Goal: Transaction & Acquisition: Purchase product/service

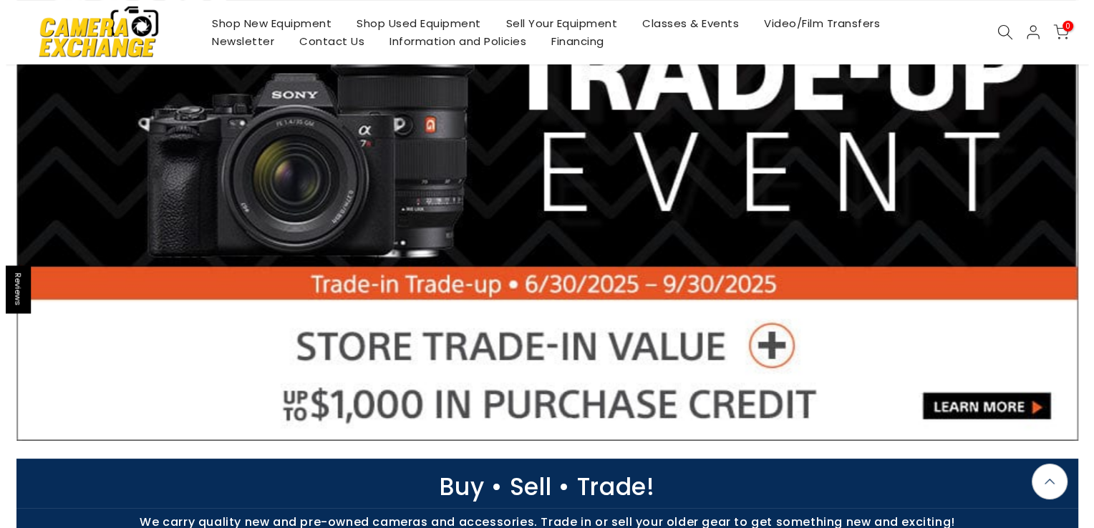
scroll to position [358, 0]
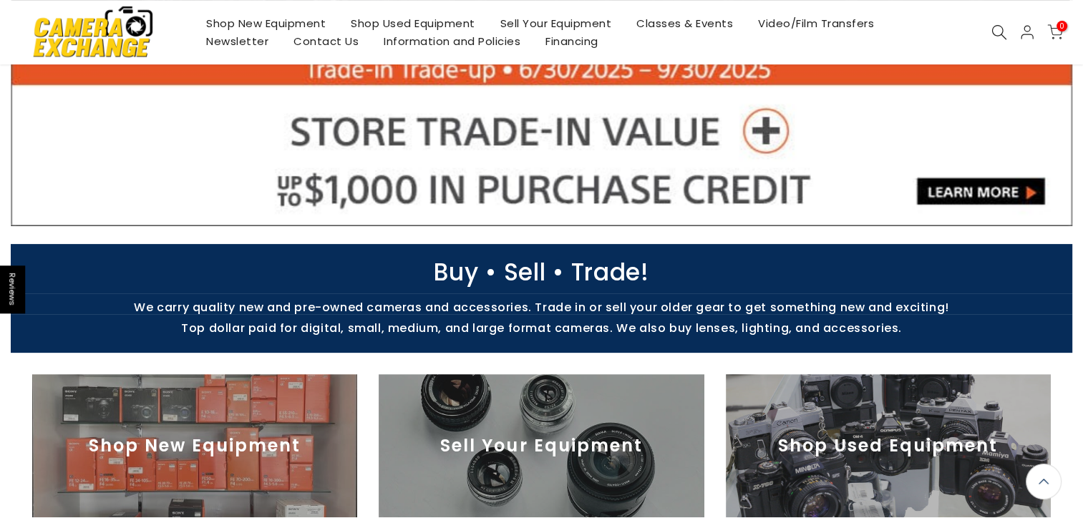
click at [996, 36] on use at bounding box center [999, 32] width 14 height 14
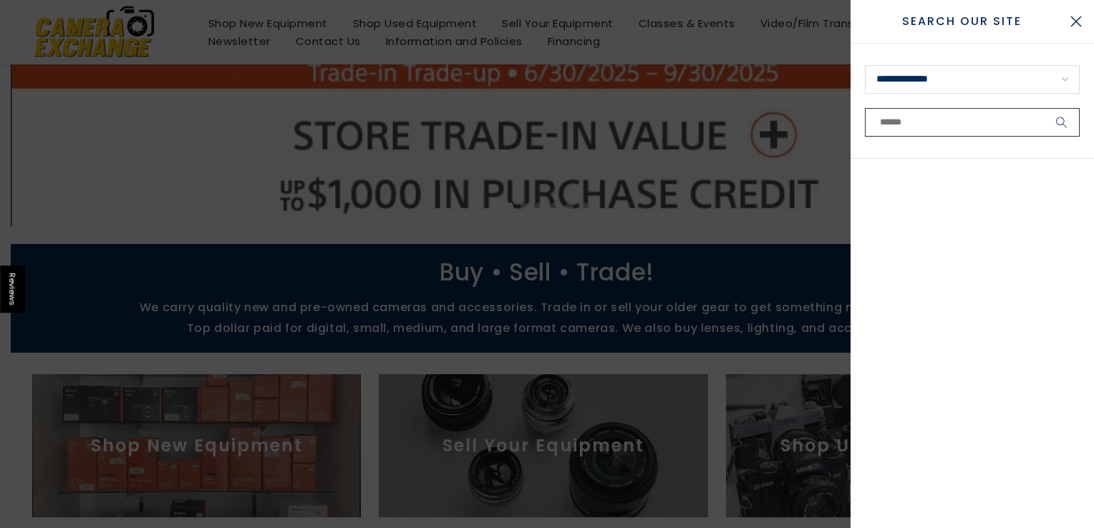
click at [937, 113] on input "text" at bounding box center [972, 122] width 215 height 29
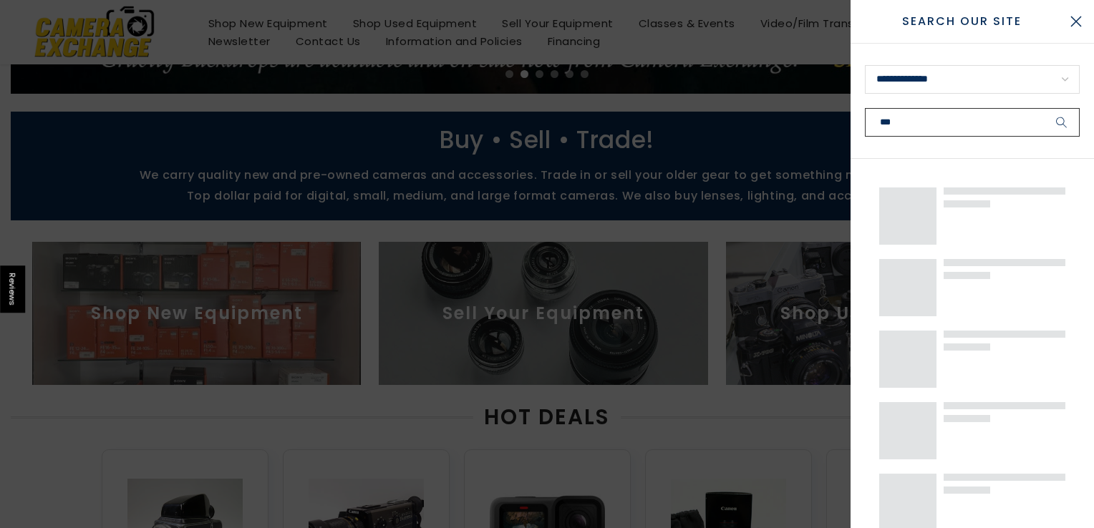
type input "***"
click at [1043, 108] on button "submit" at bounding box center [1061, 122] width 36 height 29
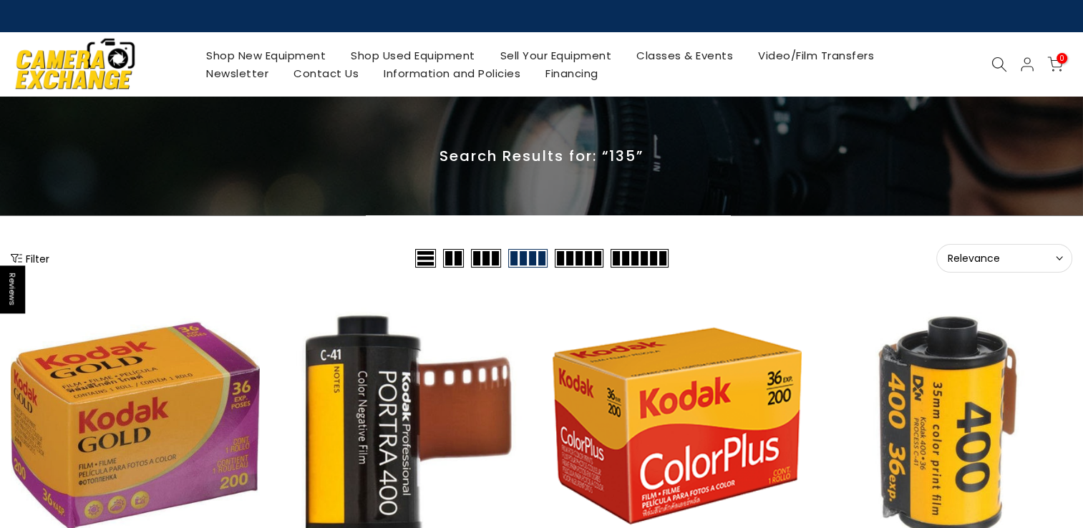
click at [1011, 250] on button "Relevance Sort" at bounding box center [1004, 258] width 136 height 29
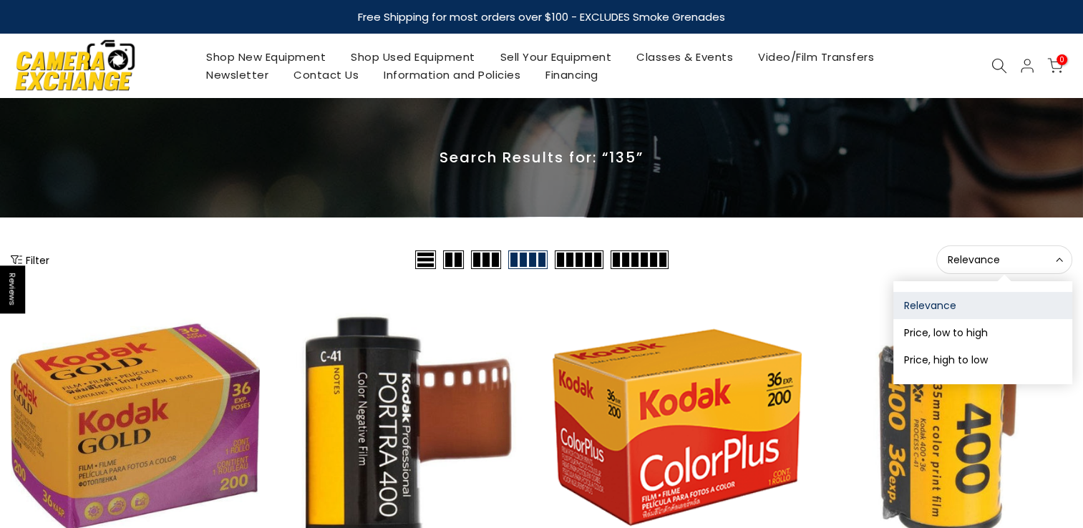
click at [830, 263] on div "Relevance Sort Sort by: Relevance Price, low to high Price, high to low" at bounding box center [872, 259] width 401 height 29
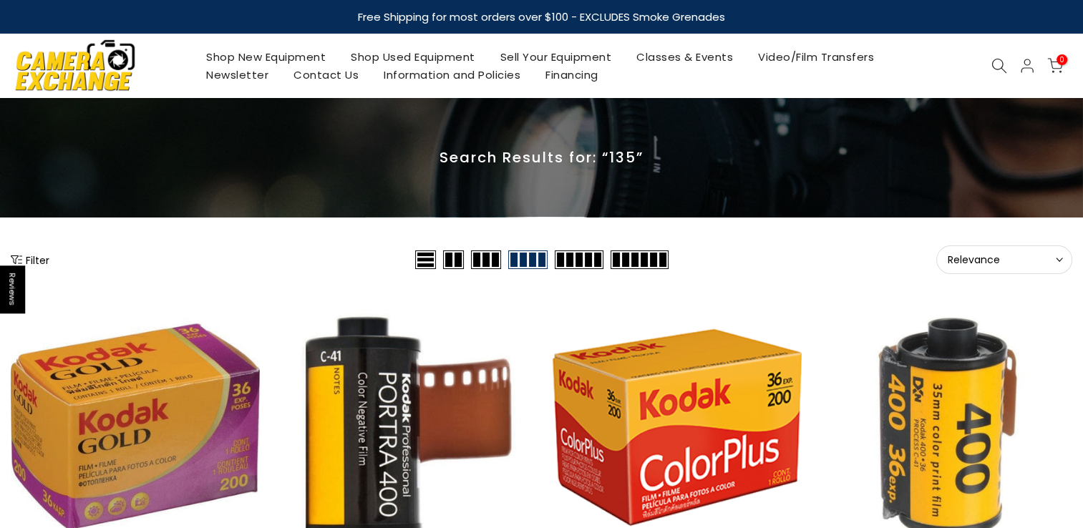
click at [39, 254] on button "Filter" at bounding box center [30, 260] width 39 height 14
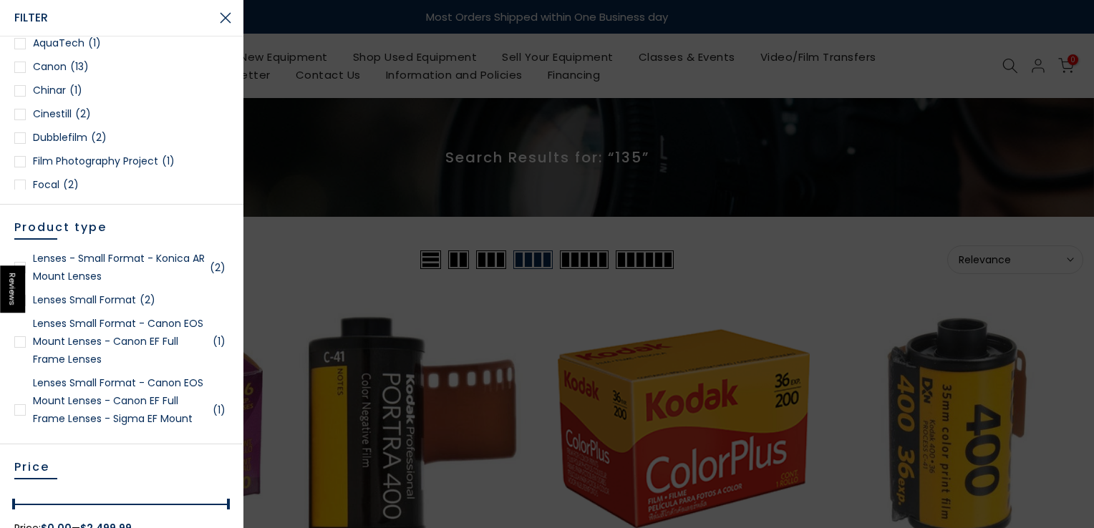
scroll to position [215, 0]
click at [96, 345] on link "Lenses Small Format - Canon EOS Mount Lenses - Canon EF Full Frame Lenses (1)" at bounding box center [121, 341] width 215 height 54
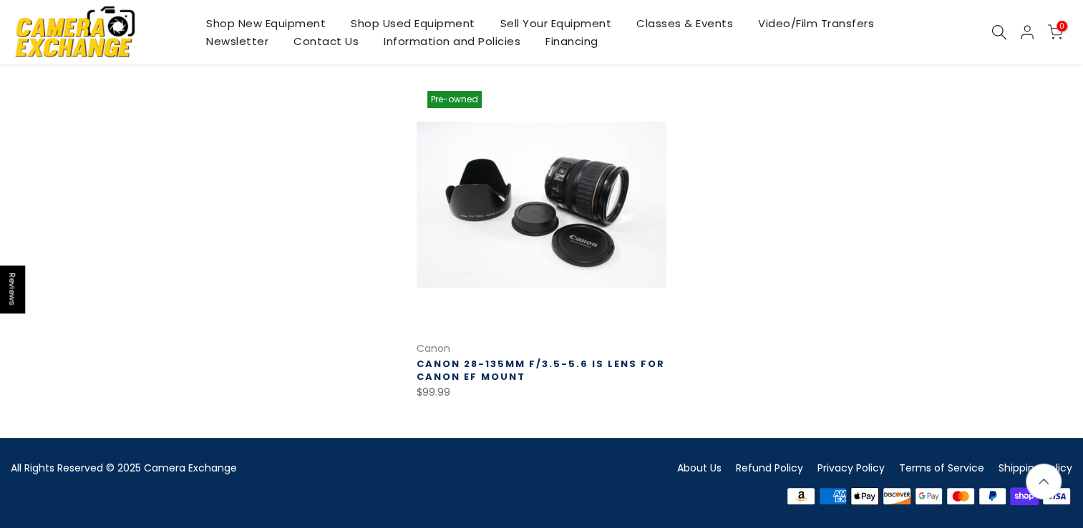
scroll to position [291, 0]
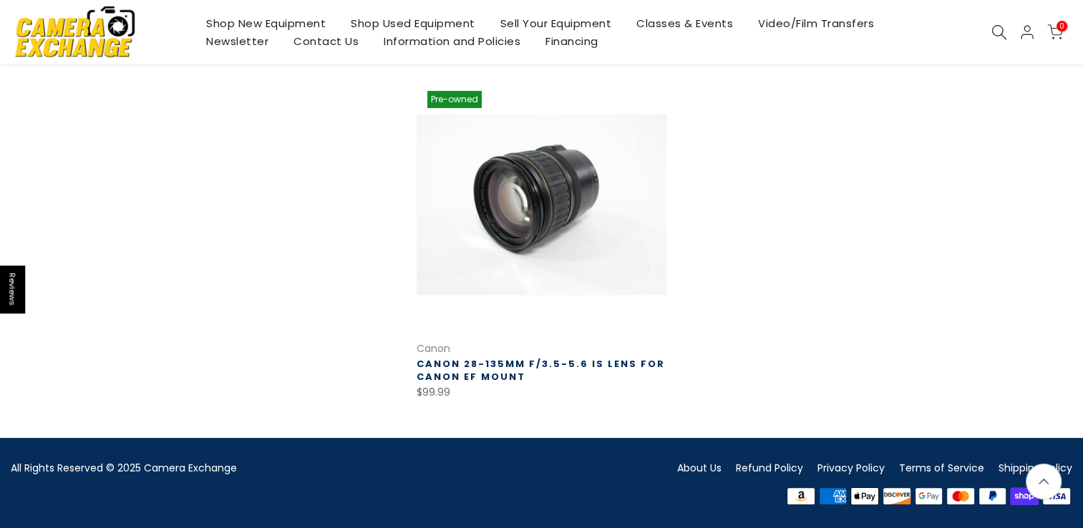
click at [582, 174] on link at bounding box center [541, 204] width 249 height 249
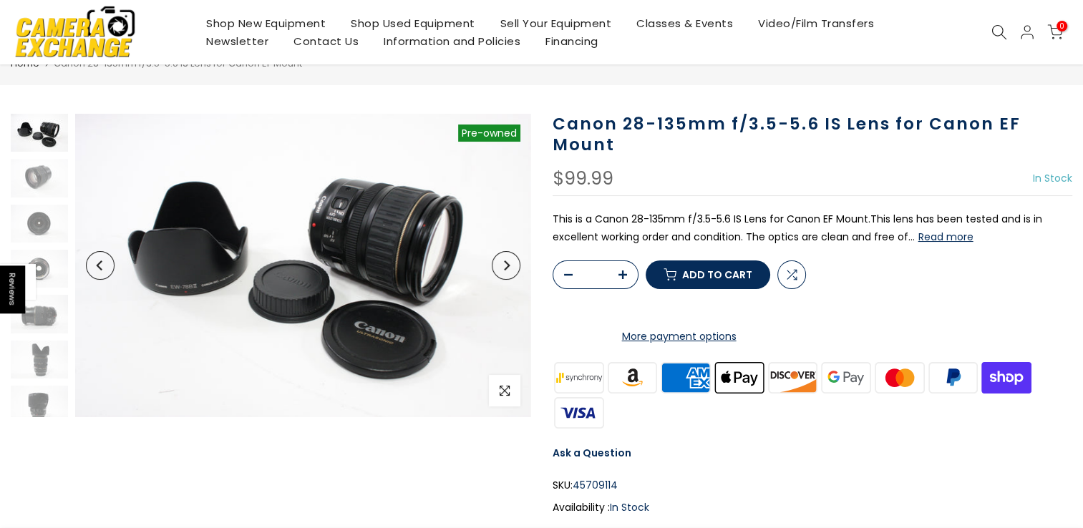
scroll to position [55, 0]
click at [953, 242] on button "Read more" at bounding box center [945, 236] width 55 height 13
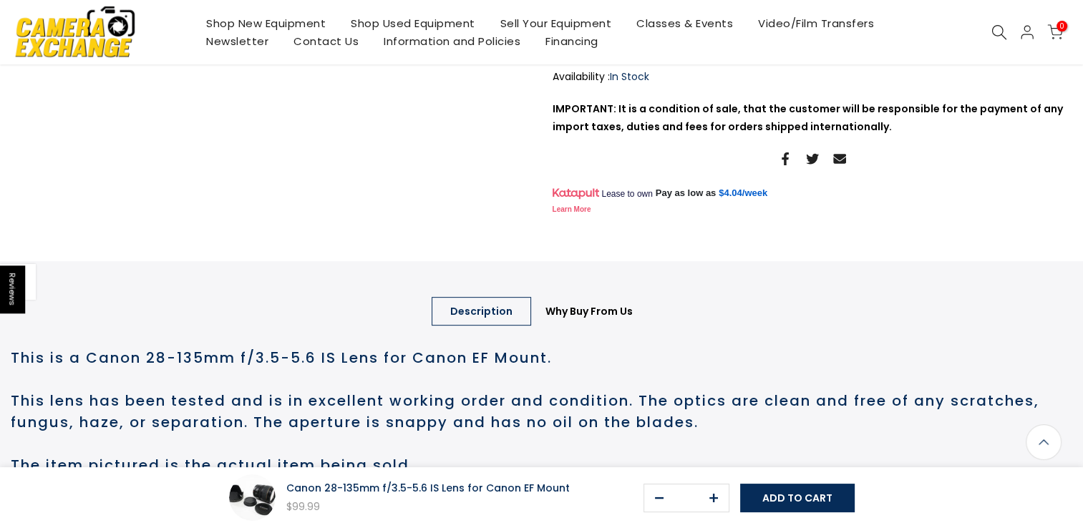
scroll to position [54, 0]
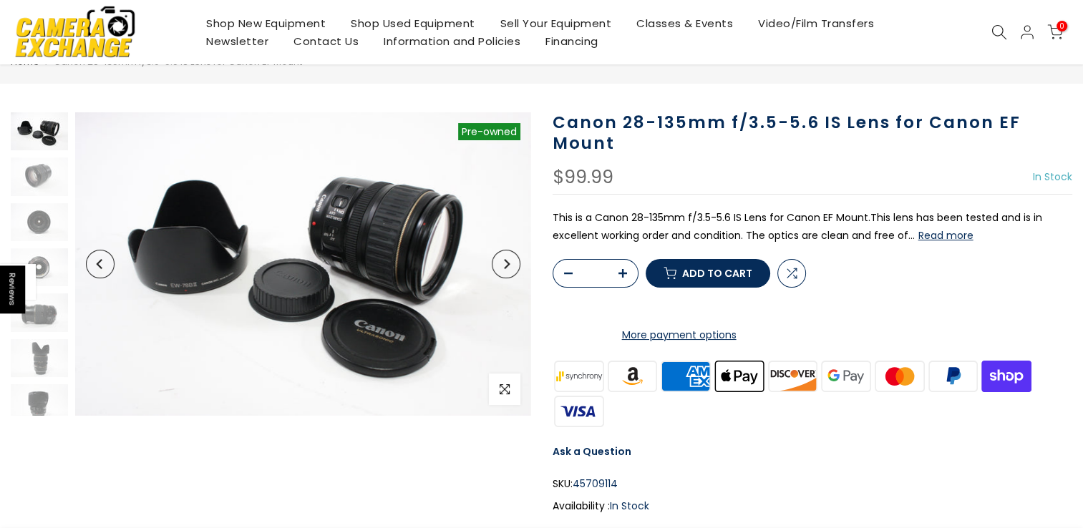
click at [950, 233] on button "Read more" at bounding box center [945, 235] width 55 height 13
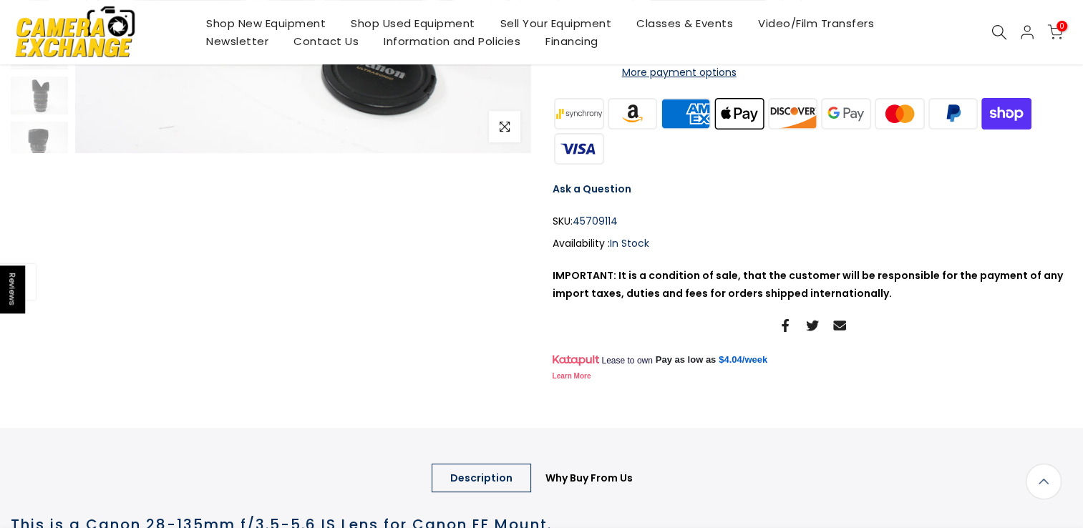
scroll to position [0, 0]
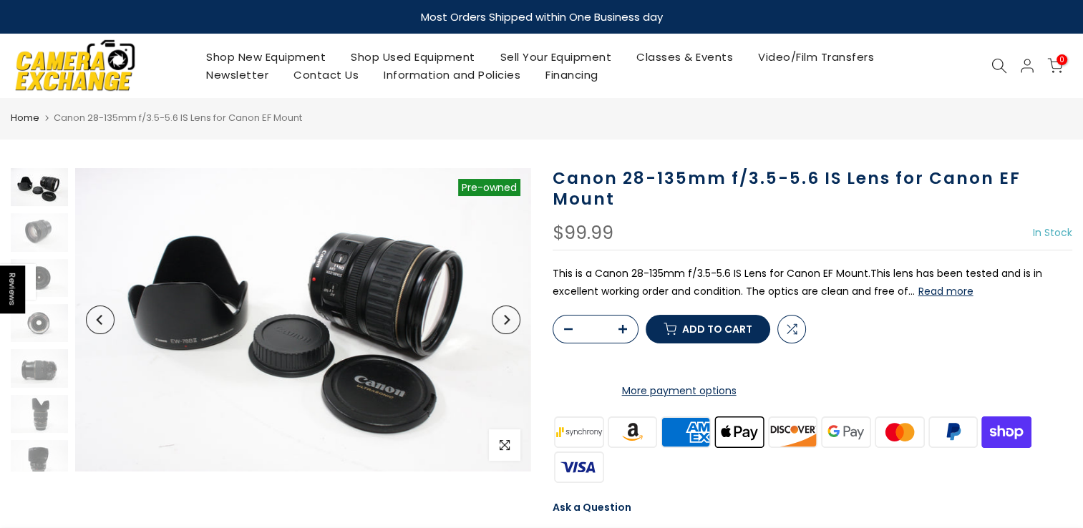
click at [512, 316] on button "Next" at bounding box center [506, 320] width 29 height 29
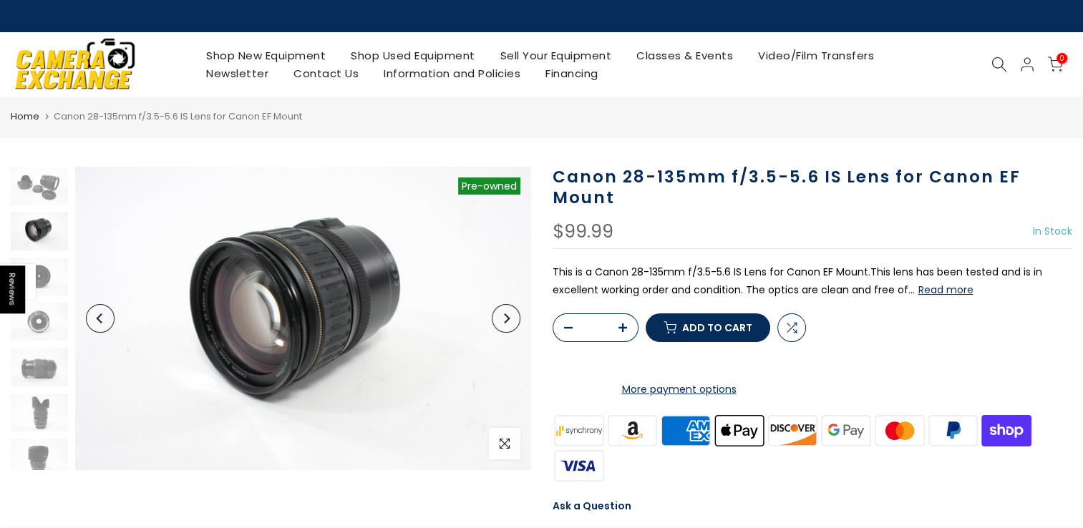
click at [509, 316] on icon "Next" at bounding box center [506, 318] width 10 height 10
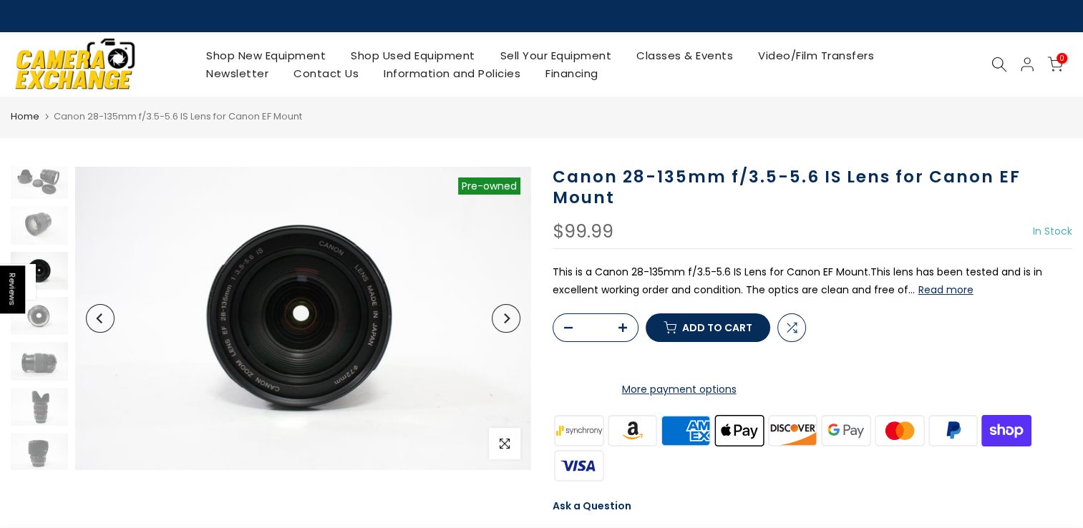
click at [509, 316] on icon "Next" at bounding box center [506, 318] width 10 height 10
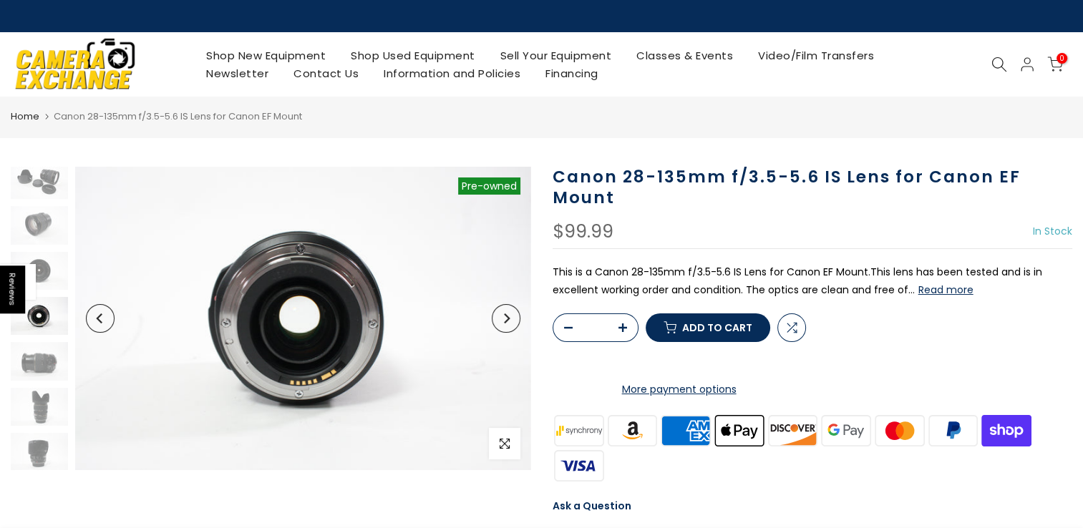
click at [509, 316] on icon "Next" at bounding box center [506, 318] width 10 height 10
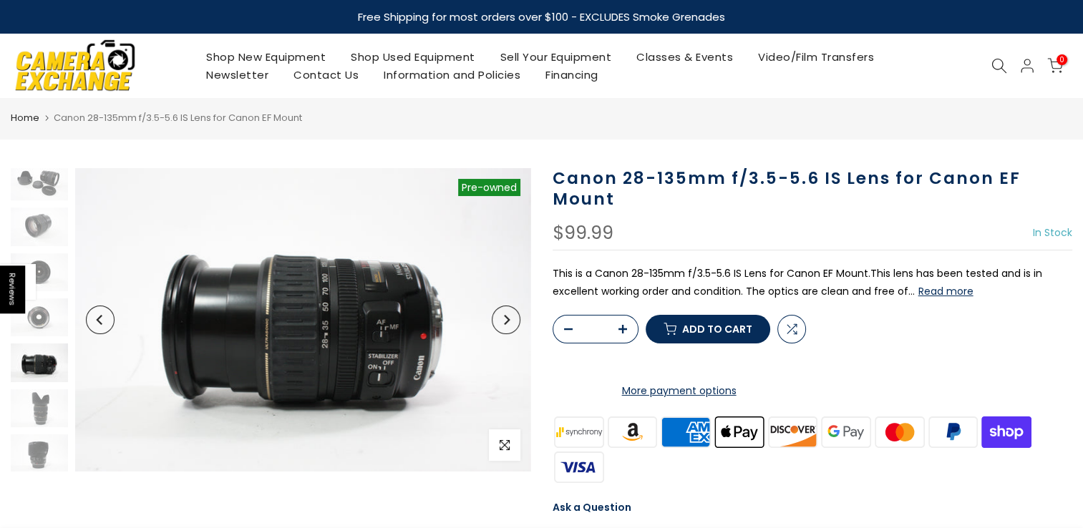
click at [509, 317] on icon "Next" at bounding box center [506, 320] width 10 height 10
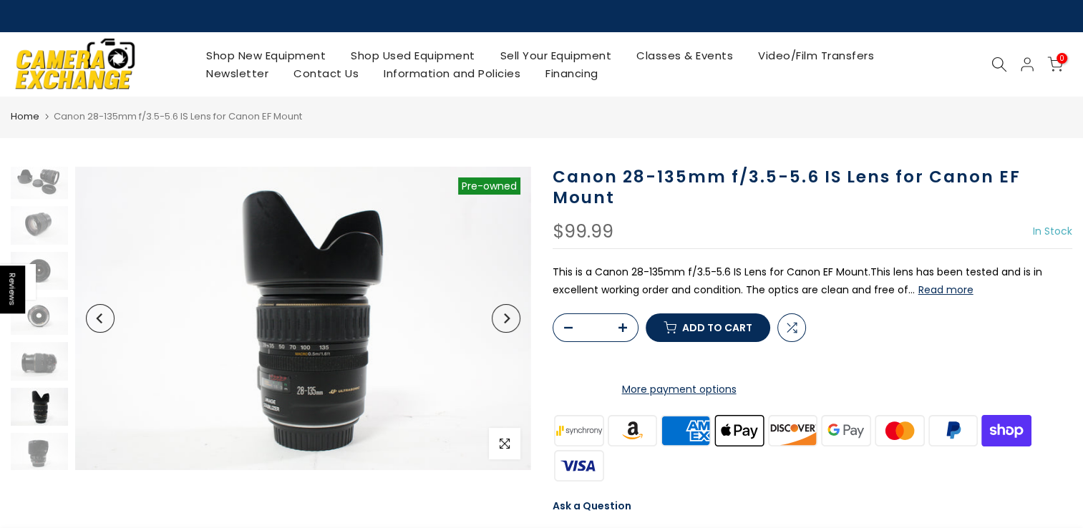
click at [509, 317] on icon "Next" at bounding box center [506, 318] width 10 height 10
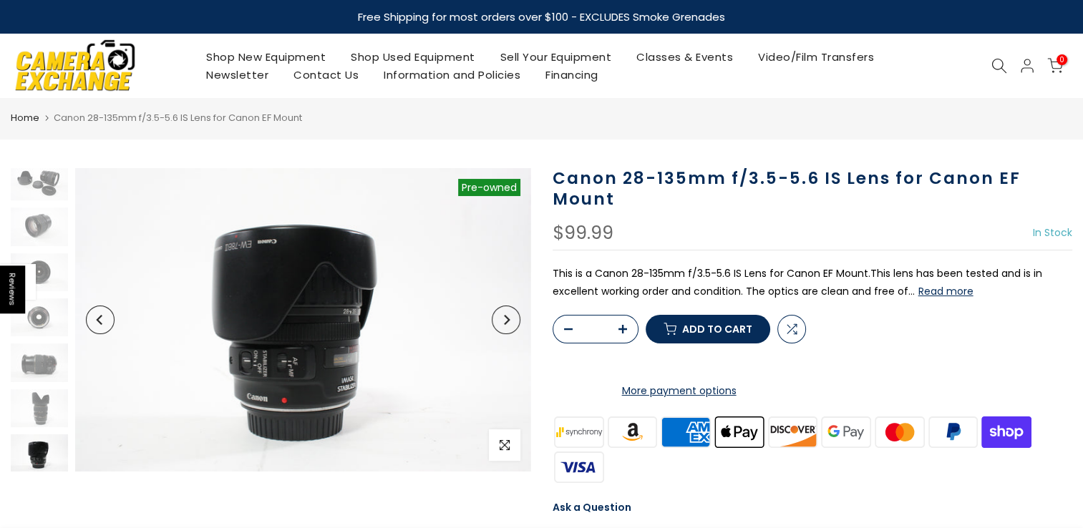
click at [509, 317] on icon "Next" at bounding box center [506, 320] width 10 height 10
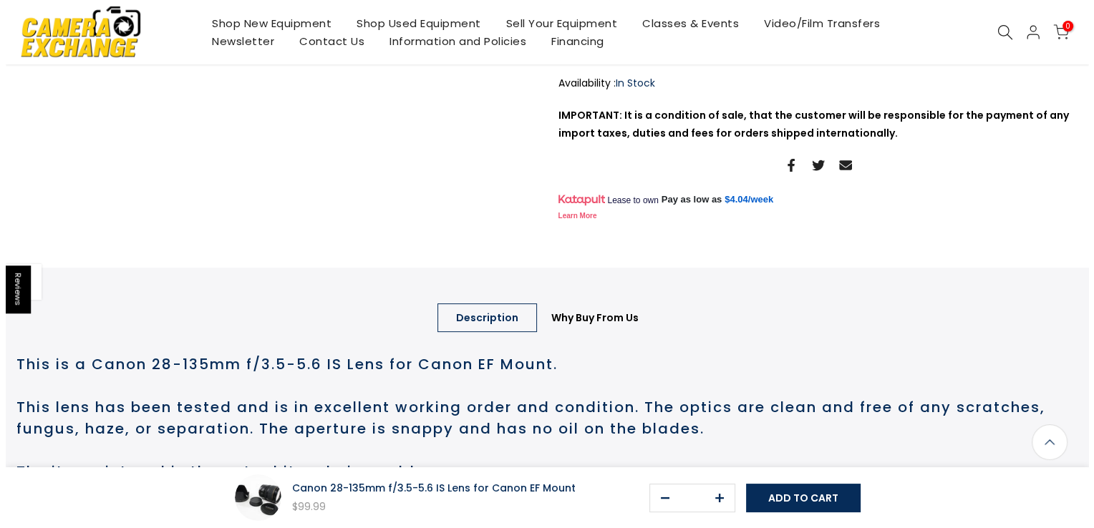
scroll to position [501, 0]
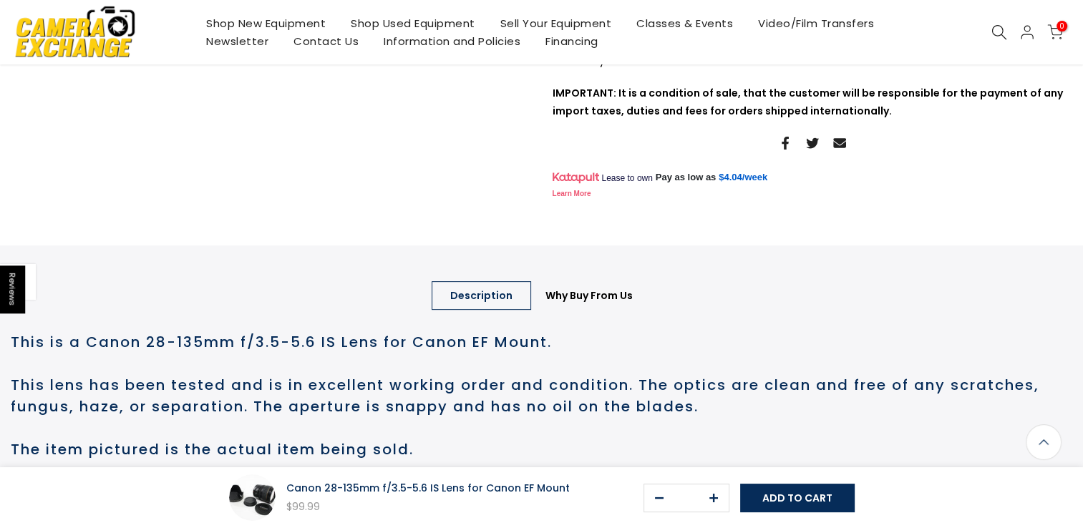
click at [994, 32] on icon at bounding box center [999, 32] width 16 height 16
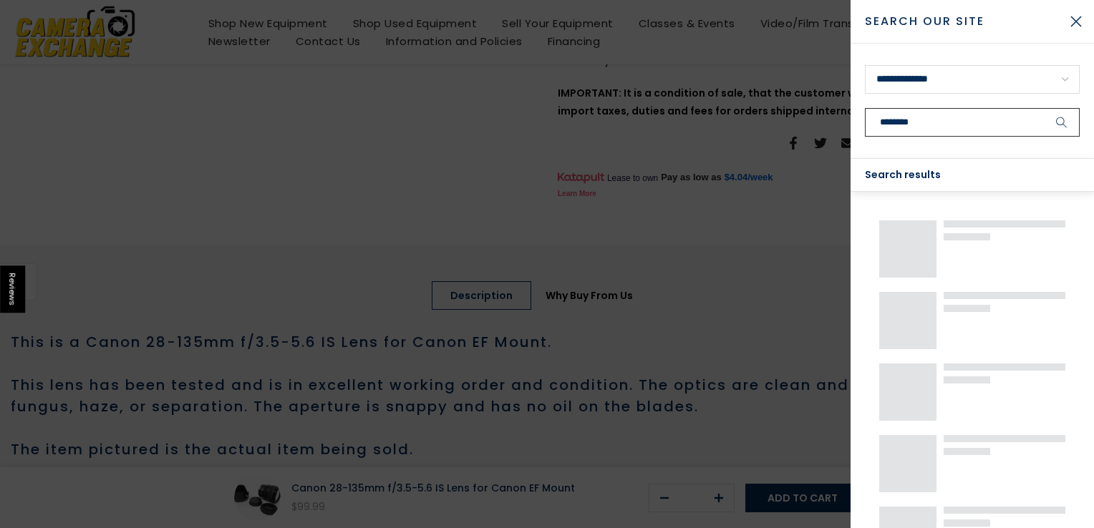
type input "********"
click at [1043, 108] on button "submit" at bounding box center [1061, 122] width 36 height 29
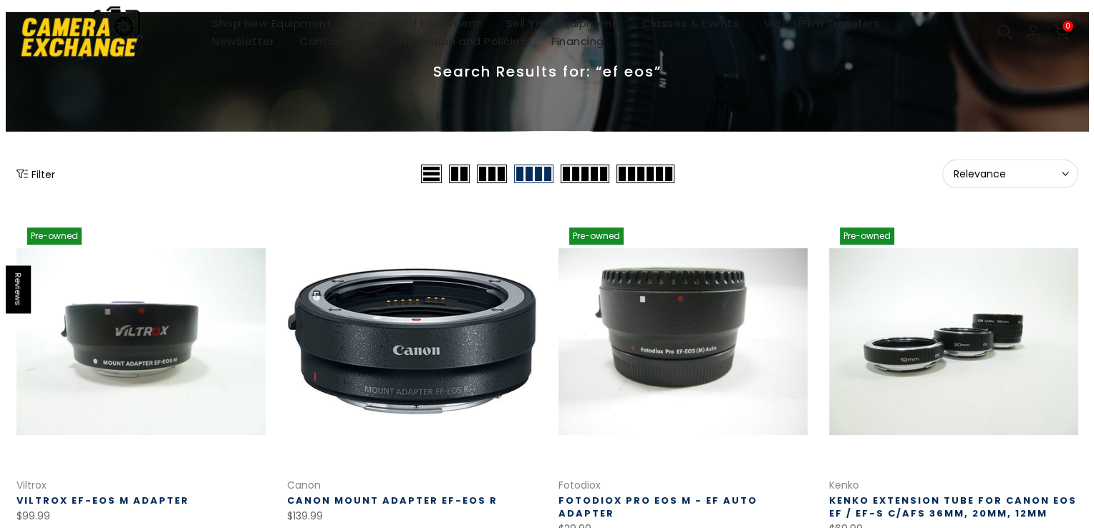
scroll to position [358, 0]
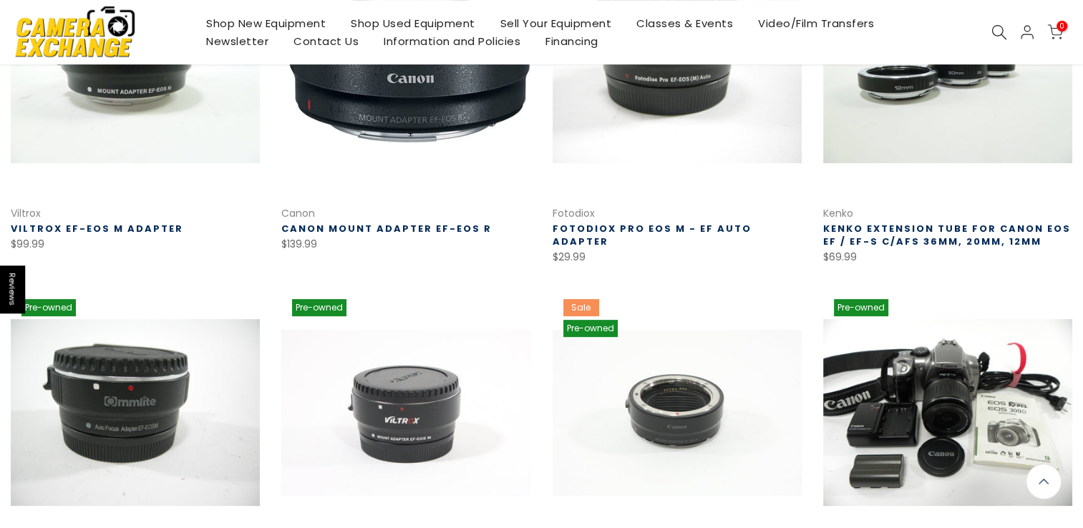
click at [1000, 30] on icon at bounding box center [999, 32] width 16 height 16
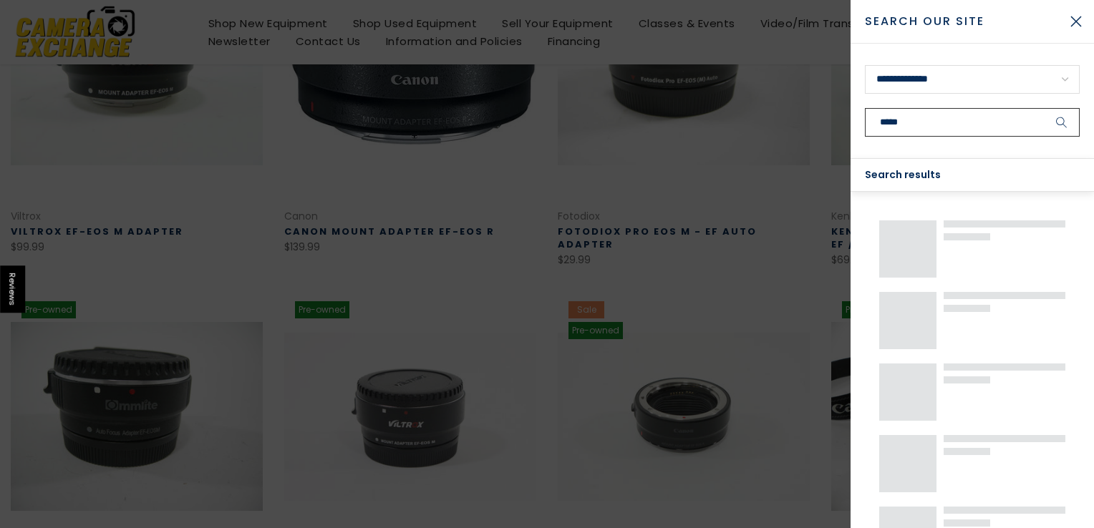
scroll to position [356, 0]
type input "*****"
click at [1043, 108] on button "submit" at bounding box center [1061, 122] width 36 height 29
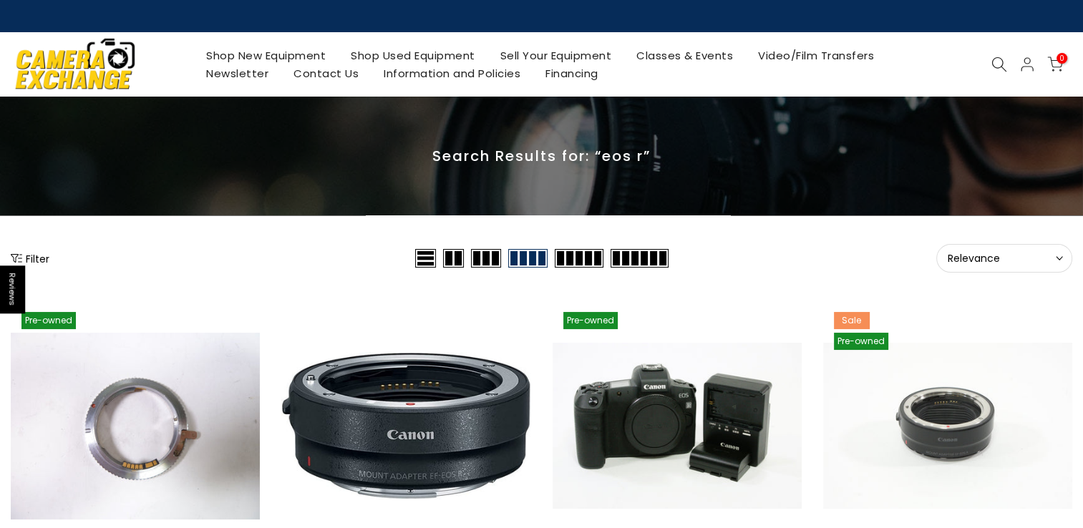
click at [993, 65] on icon at bounding box center [999, 65] width 16 height 16
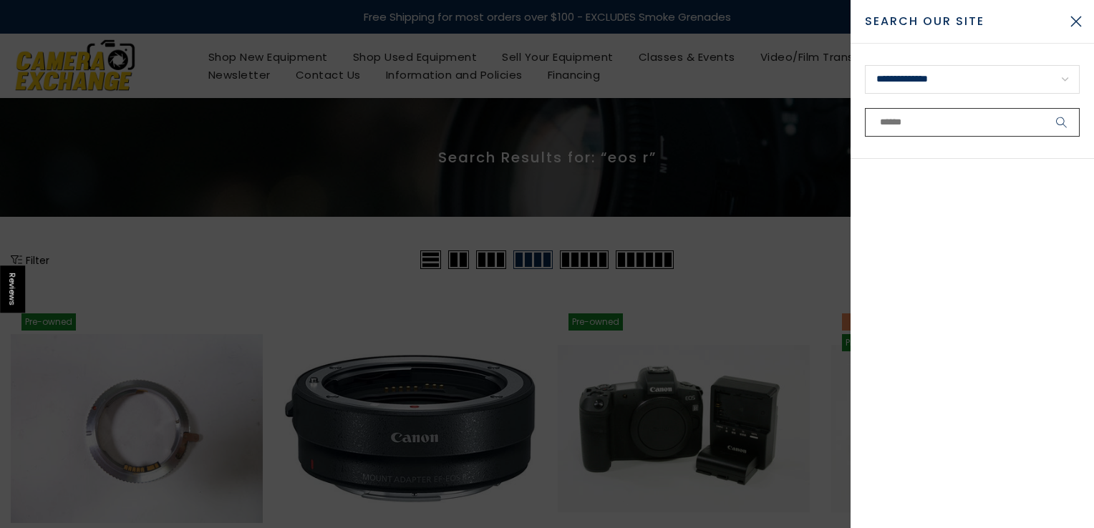
click at [960, 120] on input "text" at bounding box center [972, 122] width 215 height 29
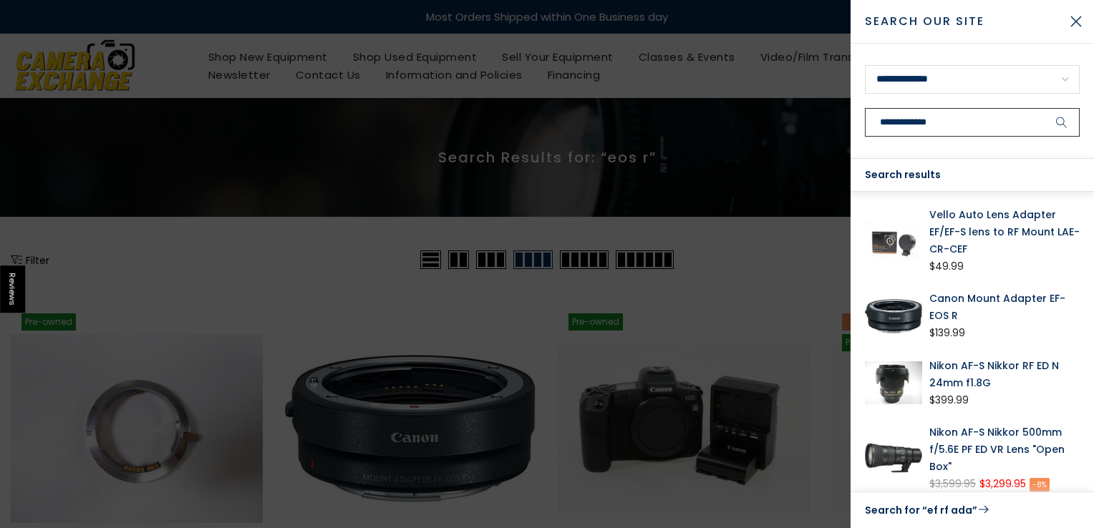
type input "**********"
click at [1043, 108] on button "submit" at bounding box center [1061, 122] width 36 height 29
